Goal: Task Accomplishment & Management: Manage account settings

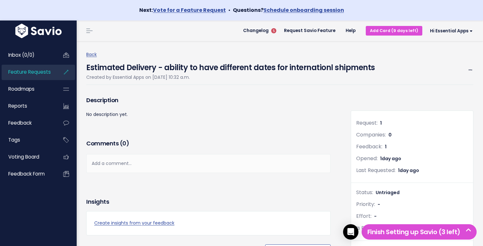
click at [45, 71] on span "Feature Requests" at bounding box center [29, 71] width 43 height 7
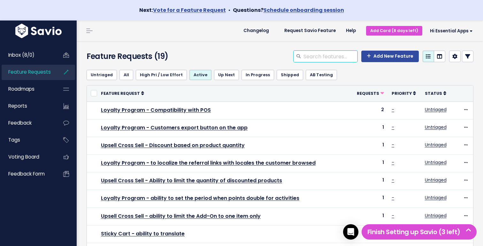
click at [323, 55] on input "search" at bounding box center [330, 57] width 55 height 12
type input "estimated delivery"
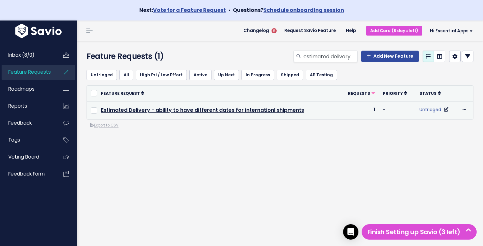
click at [423, 109] on link "Untriaged" at bounding box center [431, 109] width 22 height 6
click at [460, 107] on td "Edit Upvote Add to Roadmap Merge Delete" at bounding box center [466, 110] width 16 height 18
click at [446, 110] on icon at bounding box center [446, 109] width 4 height 4
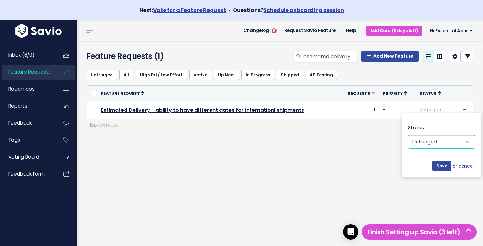
click at [439, 141] on select "Untriaged Under Consideration Planned In Progress Shipped Closed Won't do" at bounding box center [441, 141] width 67 height 13
select select "IN_PROGRESS"
click at [408, 135] on select "Untriaged Under Consideration Planned In Progress Shipped Closed Won't do" at bounding box center [441, 141] width 67 height 13
click at [443, 167] on input "Save" at bounding box center [442, 166] width 19 height 10
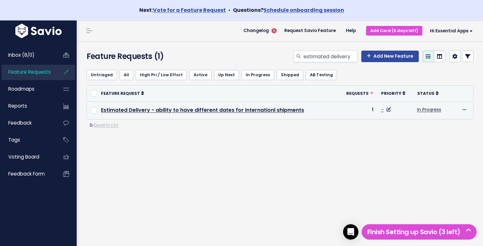
click at [388, 110] on icon at bounding box center [389, 109] width 4 height 4
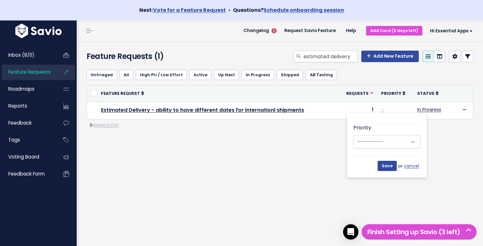
click at [387, 133] on div "Priority --------- Low Medium High" at bounding box center [387, 136] width 67 height 24
click at [387, 139] on select "--------- Low Medium High" at bounding box center [387, 141] width 67 height 13
select select "2_MEDIUM"
click at [354, 135] on select "--------- Low Medium High" at bounding box center [387, 141] width 67 height 13
click at [385, 168] on input "Save" at bounding box center [387, 166] width 19 height 10
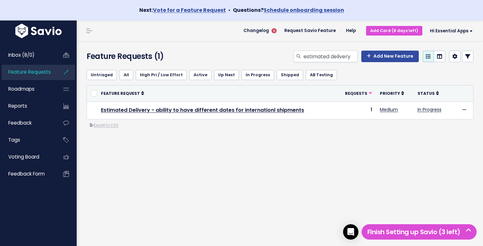
click at [314, 156] on div "Untriaged All High Pri / Low Effort Active Up Next In Progress Shipped AB Testi…" at bounding box center [280, 122] width 397 height 115
click at [251, 43] on div "Feature Requests (1) estimated delivery Add New Feature" at bounding box center [279, 53] width 405 height 24
